Goal: Transaction & Acquisition: Purchase product/service

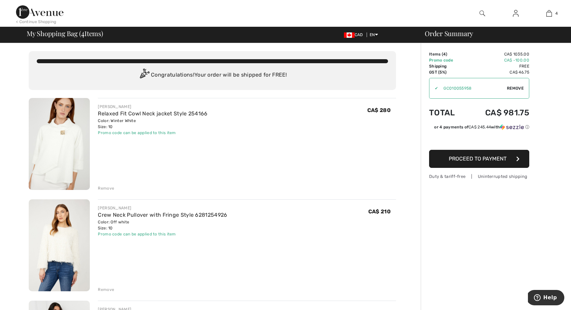
click at [38, 21] on div "< Continue Shopping" at bounding box center [36, 22] width 40 height 6
